Goal: Transaction & Acquisition: Book appointment/travel/reservation

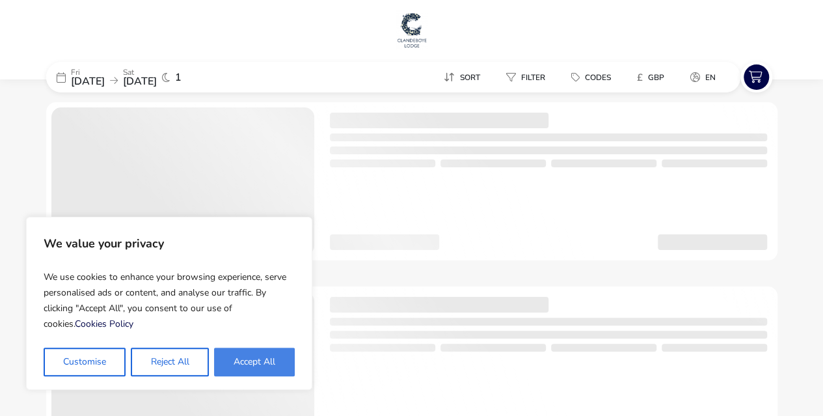
click at [259, 354] on button "Accept All" at bounding box center [254, 361] width 81 height 29
checkbox input "true"
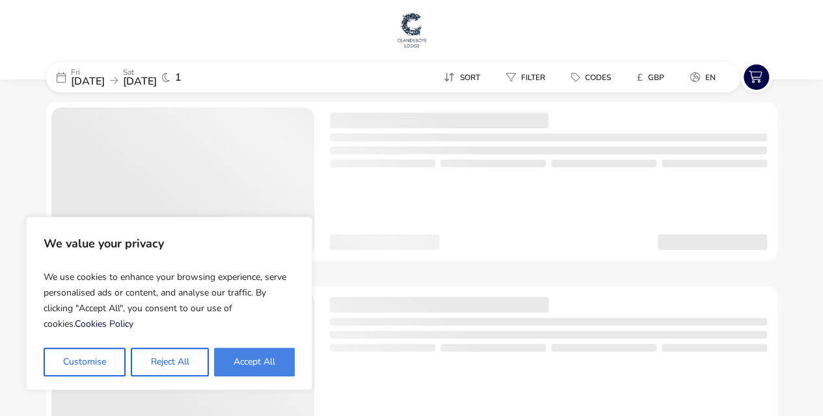
checkbox input "true"
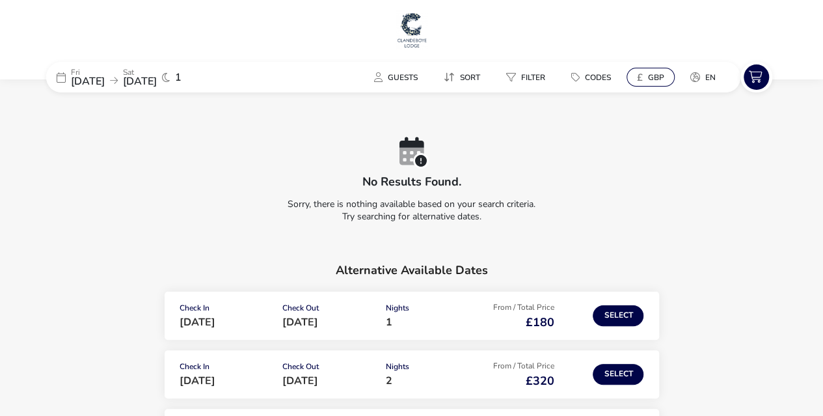
click at [641, 76] on icon "£" at bounding box center [640, 77] width 6 height 13
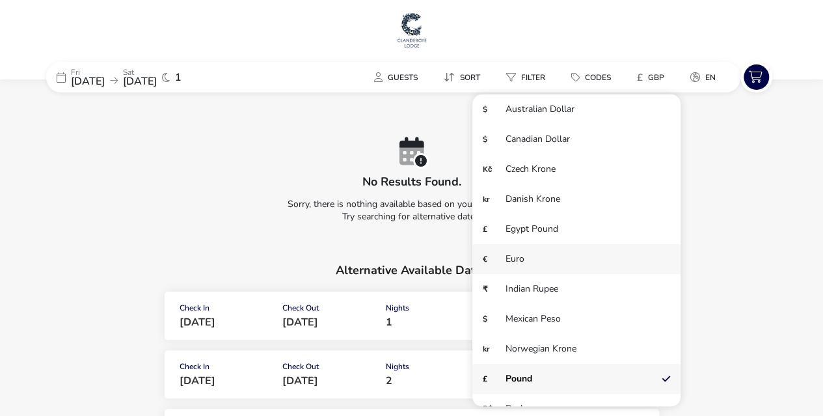
click at [528, 257] on li "€ Euro" at bounding box center [576, 259] width 208 height 30
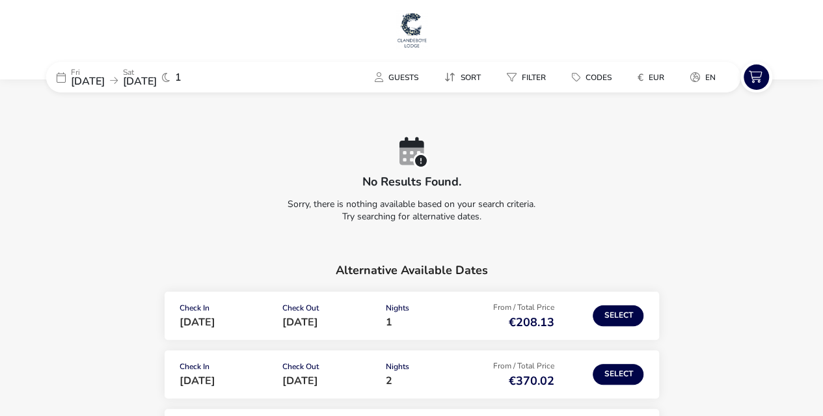
click at [712, 213] on p "Sorry, there is nothing available based on your search criteria. Try searching …" at bounding box center [411, 207] width 731 height 40
click at [623, 319] on button "Select" at bounding box center [617, 315] width 51 height 21
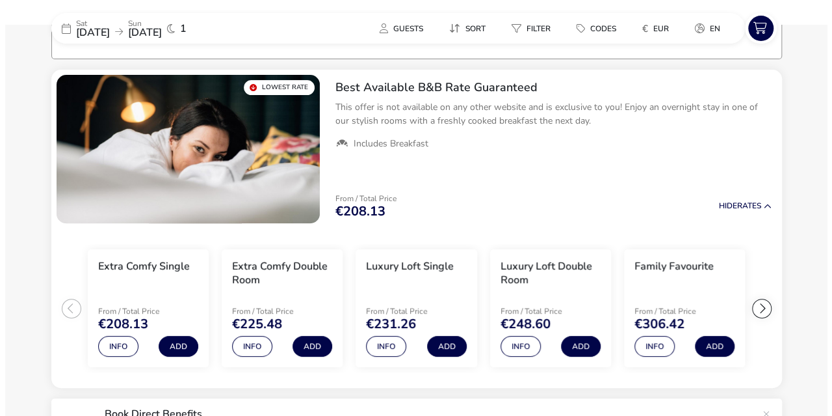
scroll to position [106, 0]
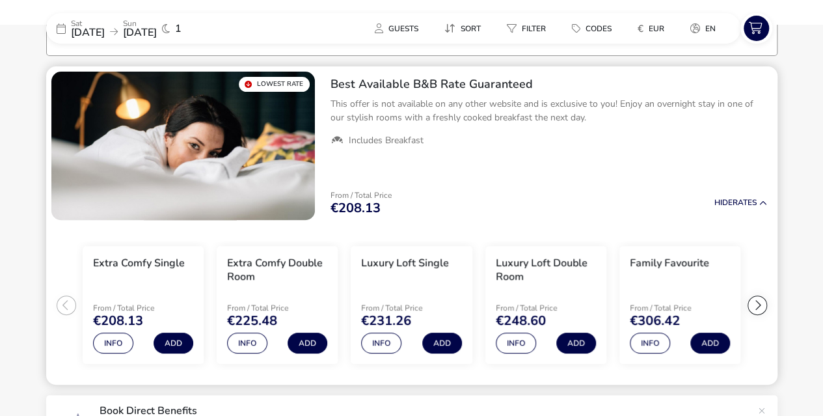
click at [760, 300] on div at bounding box center [757, 305] width 20 height 20
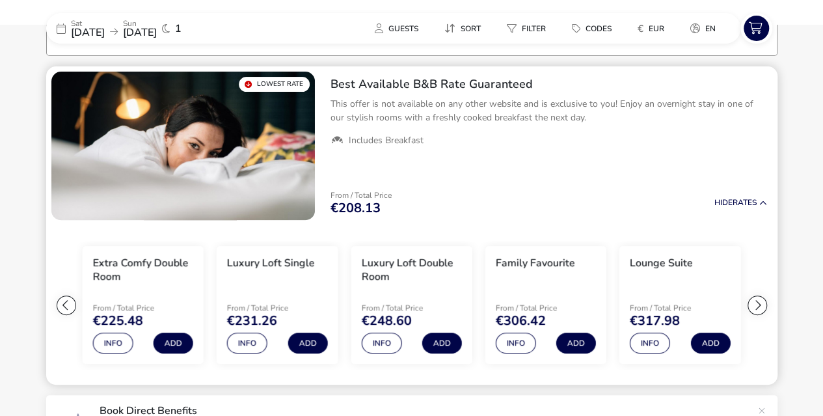
click at [760, 300] on div at bounding box center [757, 305] width 20 height 20
click at [760, 300] on ul "Extra Comfy Single From / Total Price €208.13 Info Add Extra Comfy Double Room …" at bounding box center [411, 305] width 731 height 160
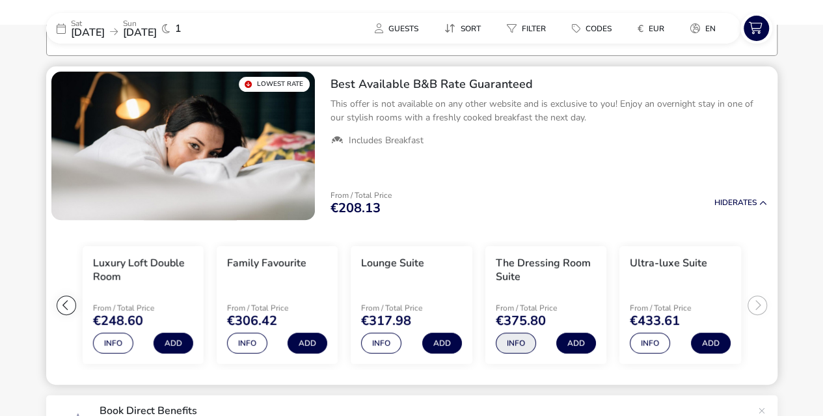
click at [522, 338] on button "Info" at bounding box center [516, 342] width 40 height 21
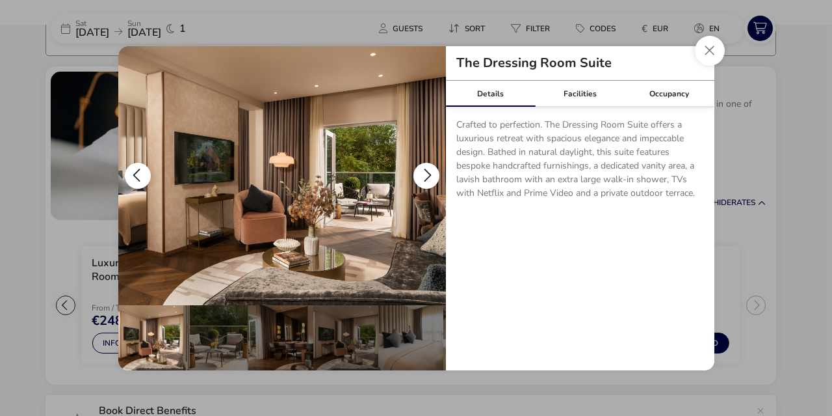
click at [425, 176] on button "details" at bounding box center [427, 176] width 26 height 26
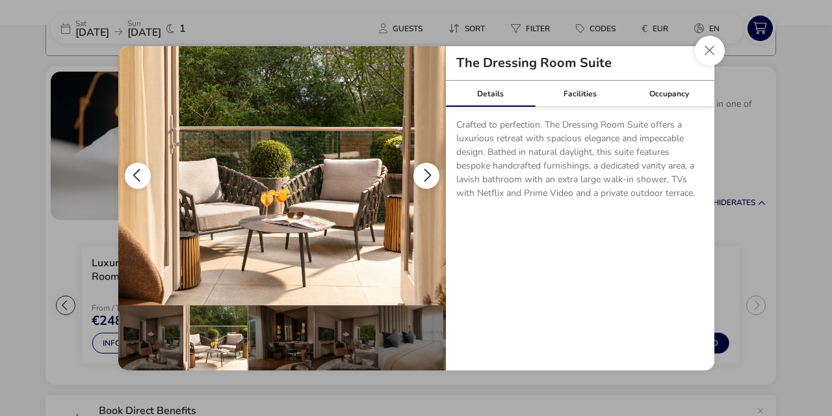
click at [425, 176] on button "details" at bounding box center [427, 176] width 26 height 26
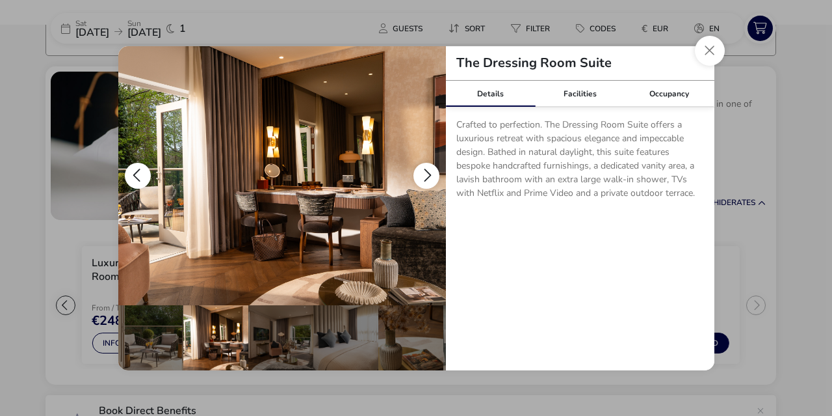
click at [425, 176] on button "details" at bounding box center [427, 176] width 26 height 26
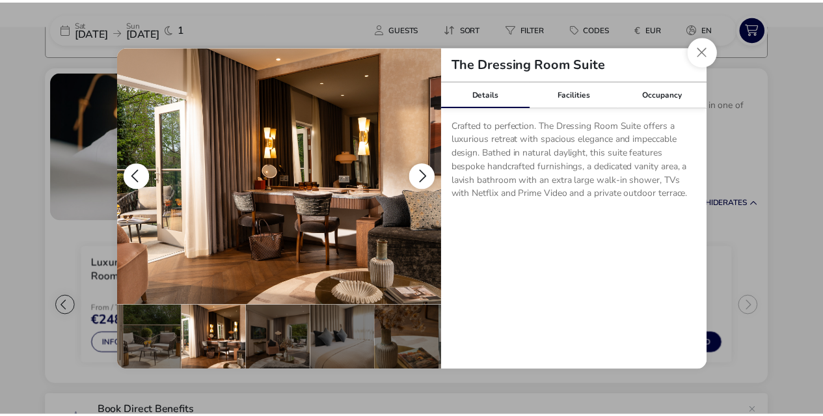
scroll to position [0, 127]
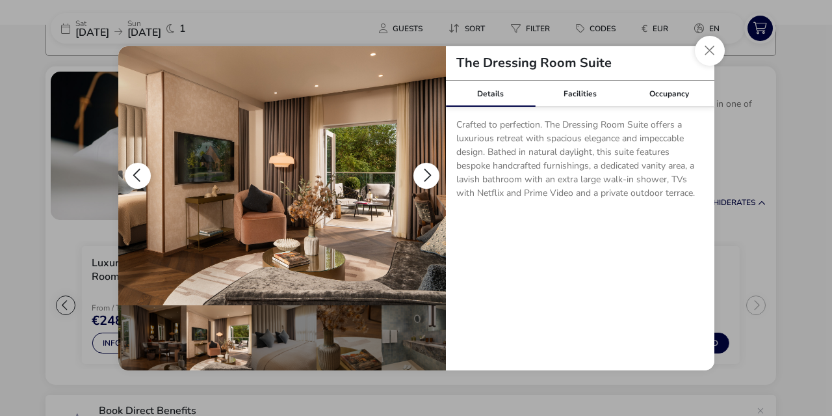
click at [425, 176] on button "details" at bounding box center [427, 176] width 26 height 26
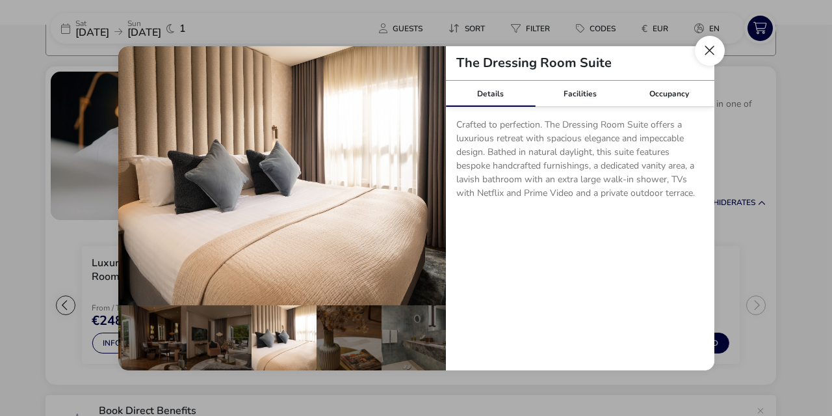
click at [704, 49] on button "Close dialog" at bounding box center [710, 51] width 30 height 30
